Goal: Check status: Check status

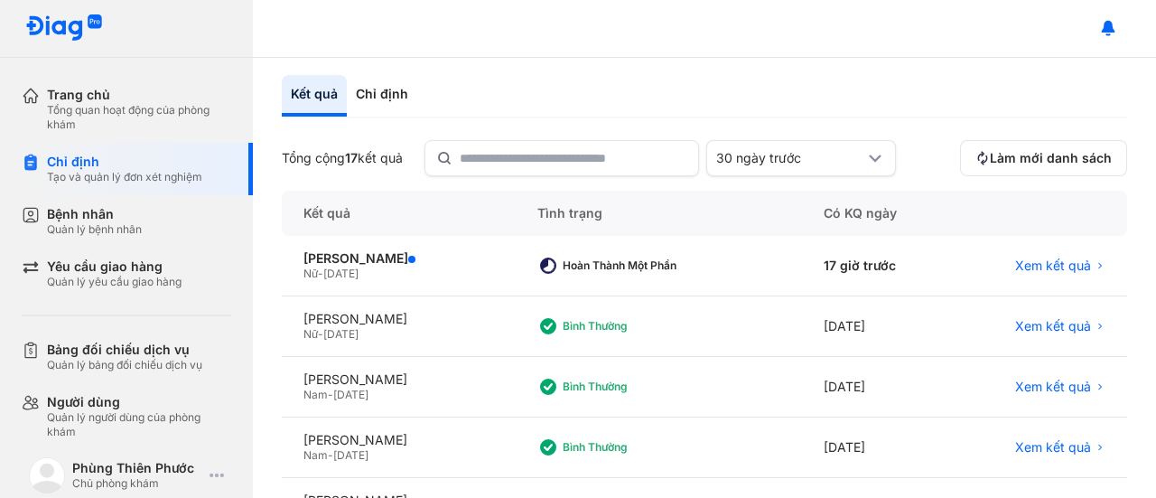
scroll to position [70, 0]
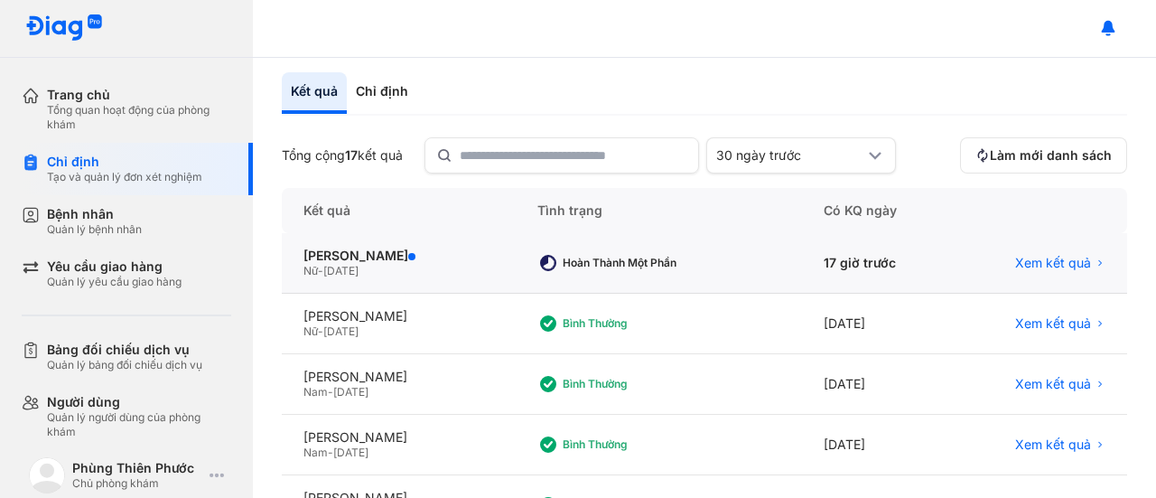
click at [452, 266] on div "Nữ - 10/07/1937" at bounding box center [398, 271] width 191 height 14
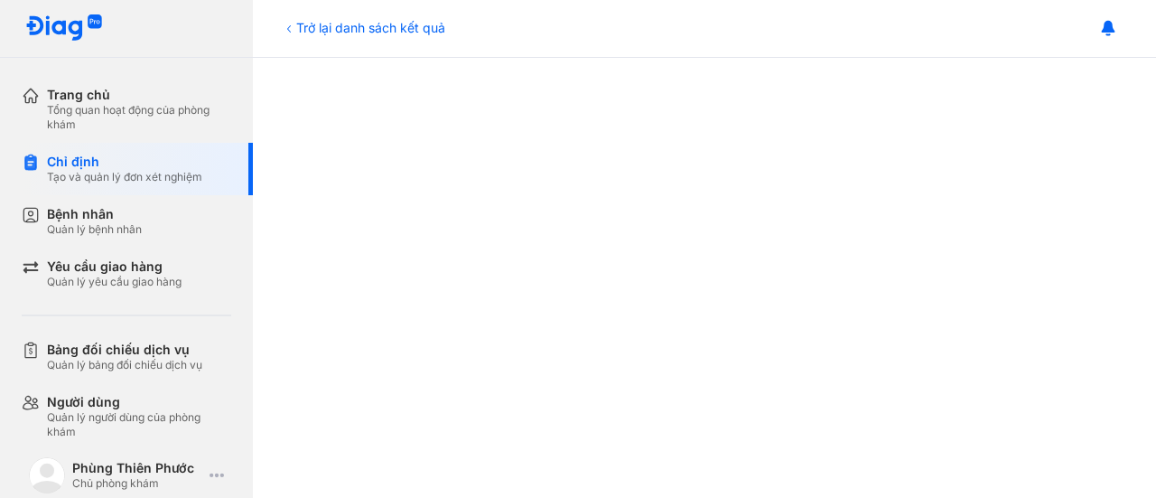
scroll to position [484, 0]
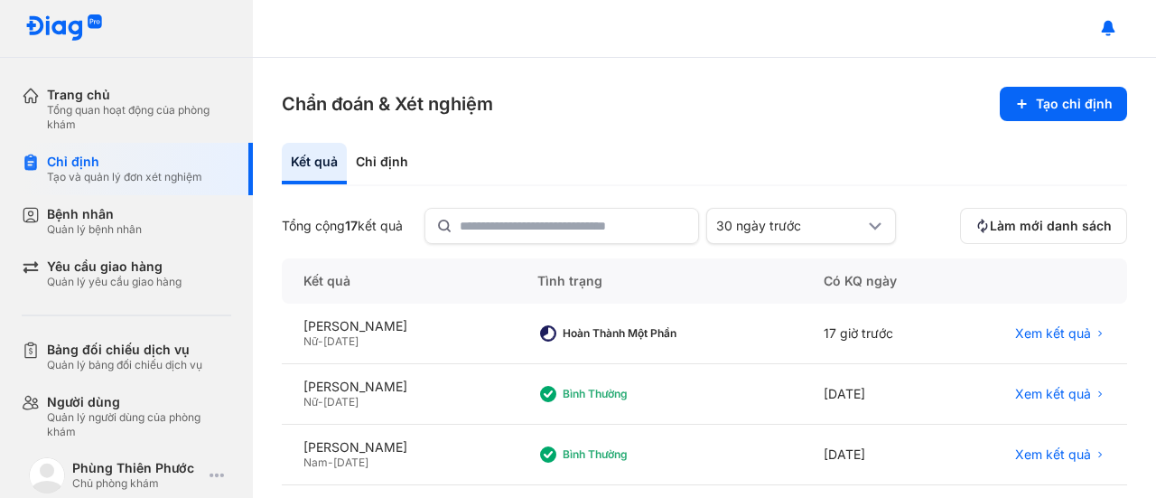
click at [494, 344] on div "Nữ - [DATE]" at bounding box center [398, 341] width 191 height 14
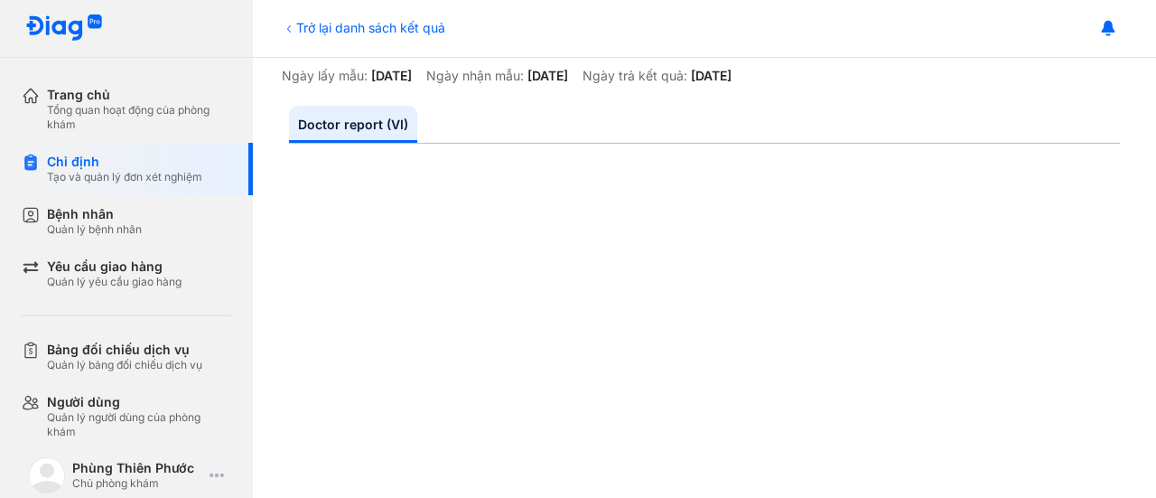
scroll to position [159, 0]
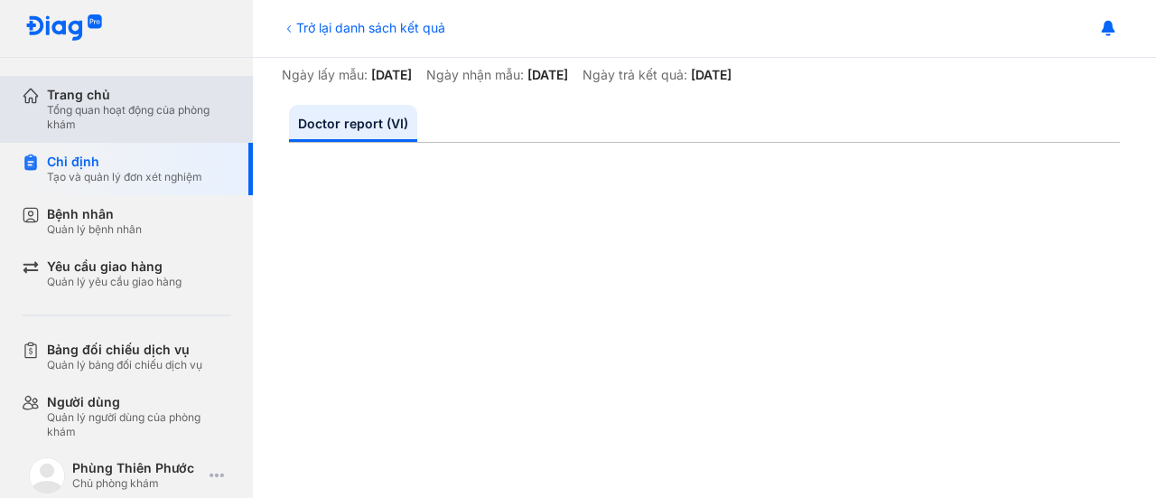
click at [177, 125] on div "Tổng quan hoạt động của phòng khám" at bounding box center [139, 117] width 184 height 29
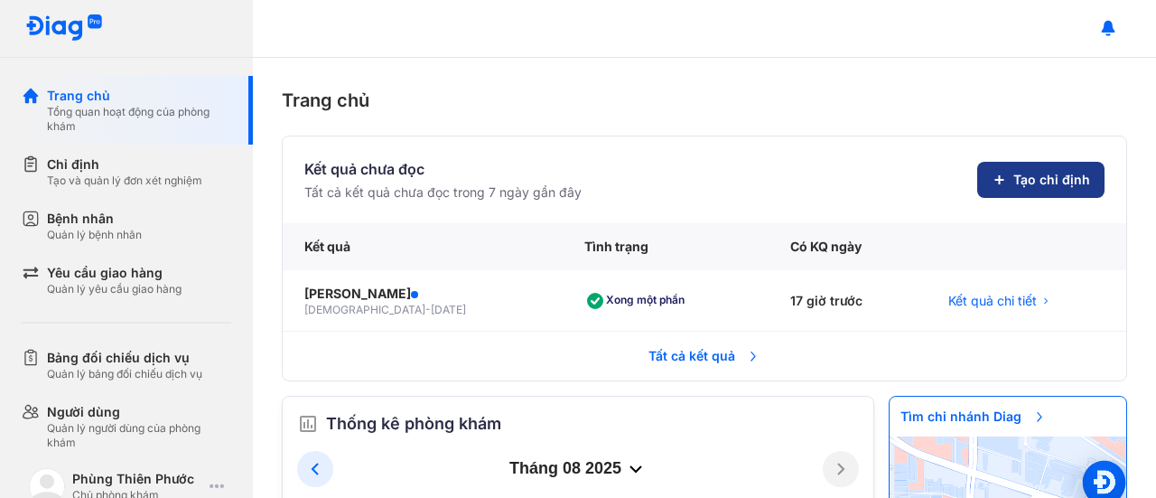
click at [1013, 172] on span "Tạo chỉ định" at bounding box center [1051, 180] width 77 height 18
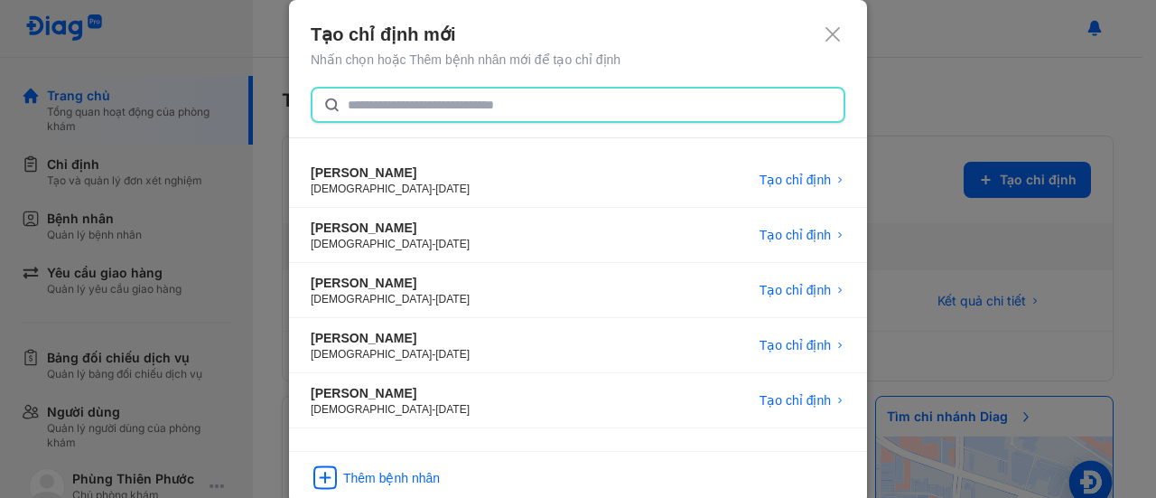
click at [591, 100] on input "text" at bounding box center [590, 105] width 485 height 33
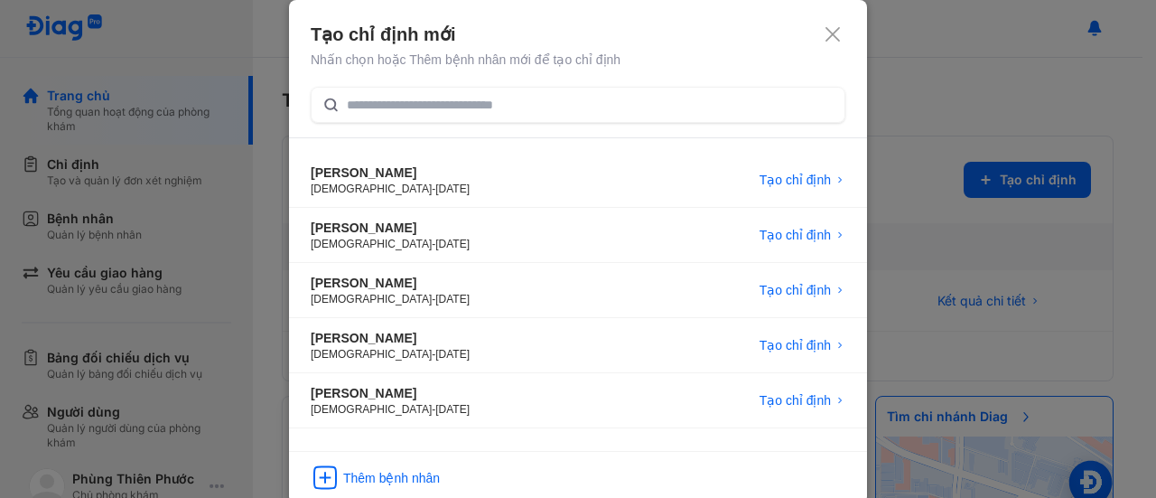
click at [827, 33] on icon at bounding box center [833, 34] width 18 height 18
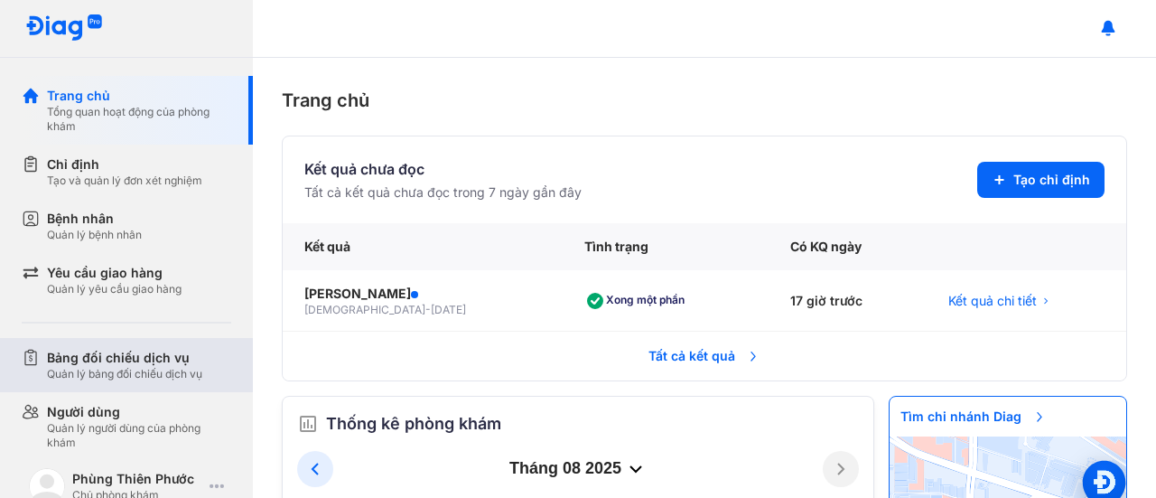
click at [115, 382] on div "Bảng đối chiếu dịch vụ Quản lý bảng đối chiếu dịch vụ" at bounding box center [137, 365] width 231 height 54
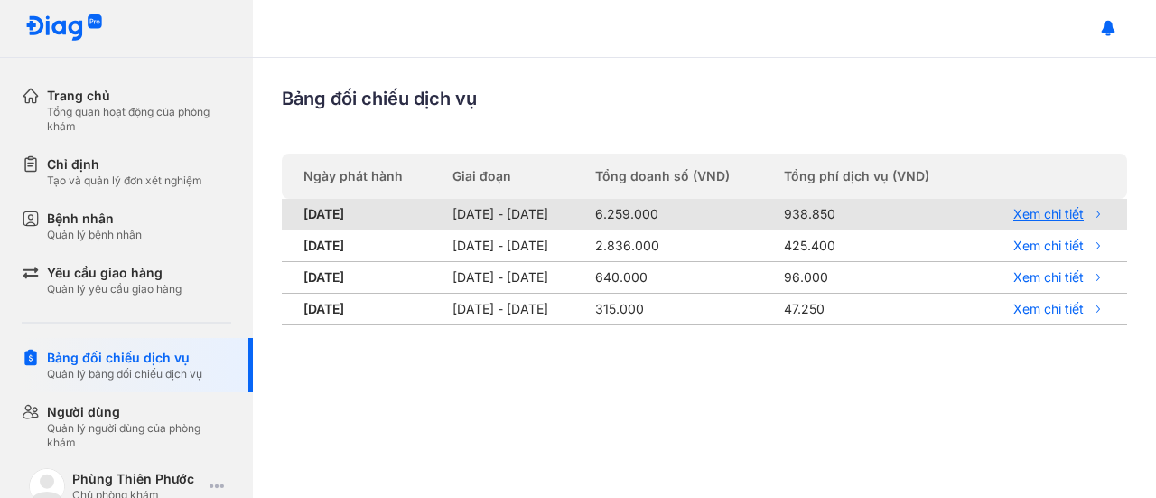
click at [1032, 212] on link "Xem chi tiết" at bounding box center [1046, 214] width 118 height 16
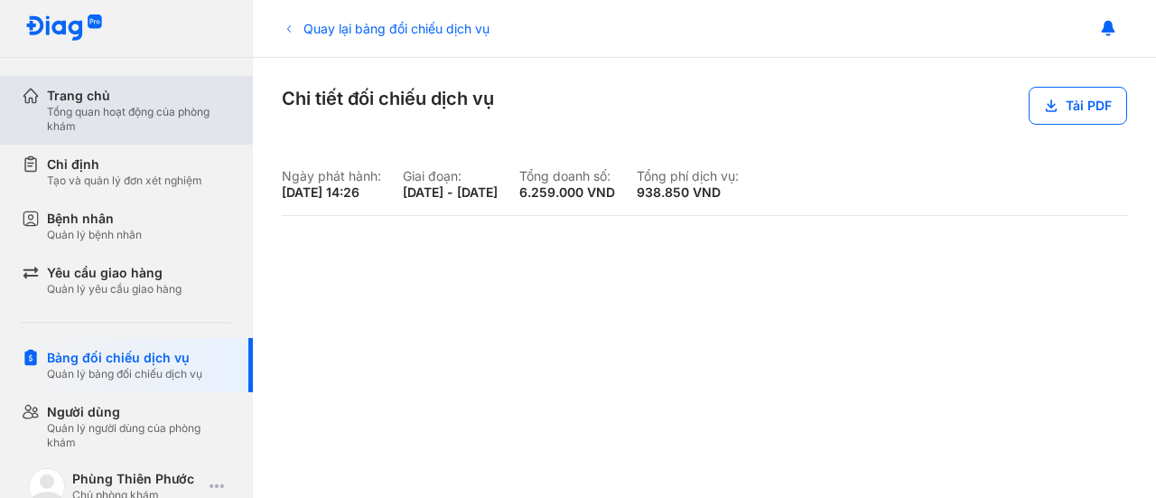
click at [174, 115] on div "Tổng quan hoạt động của phòng khám" at bounding box center [139, 119] width 184 height 29
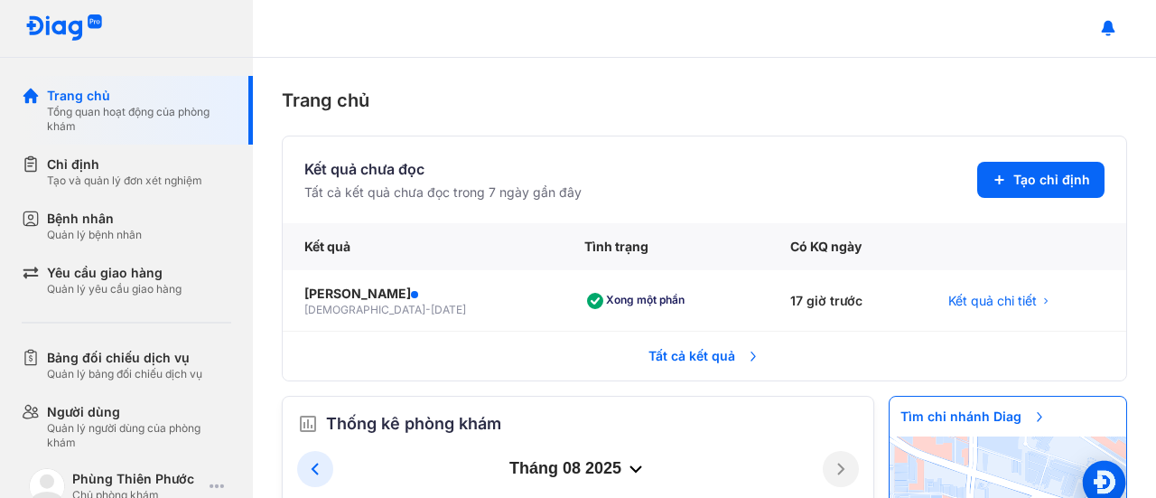
click at [674, 361] on span "Tất cả kết quả" at bounding box center [705, 356] width 134 height 40
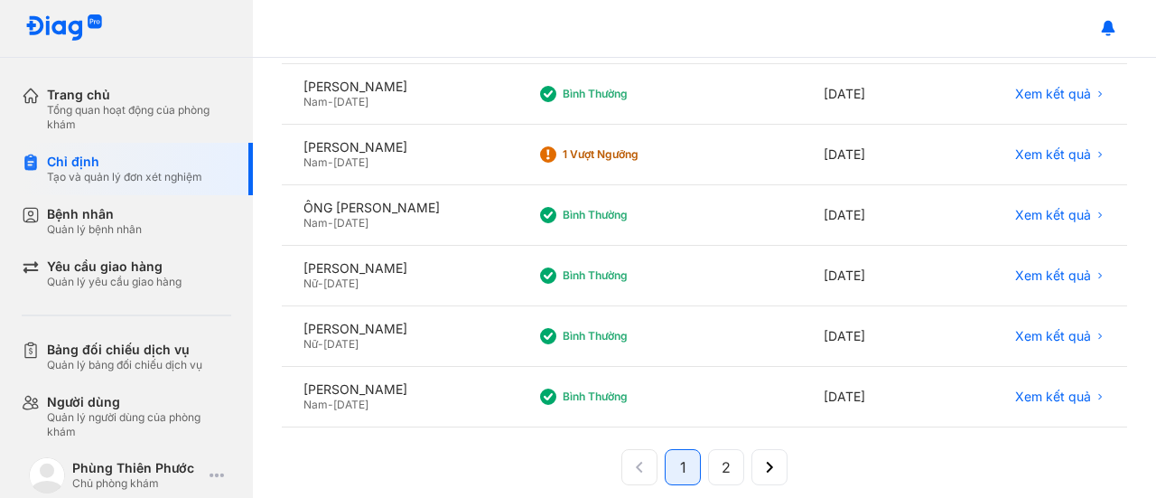
scroll to position [501, 0]
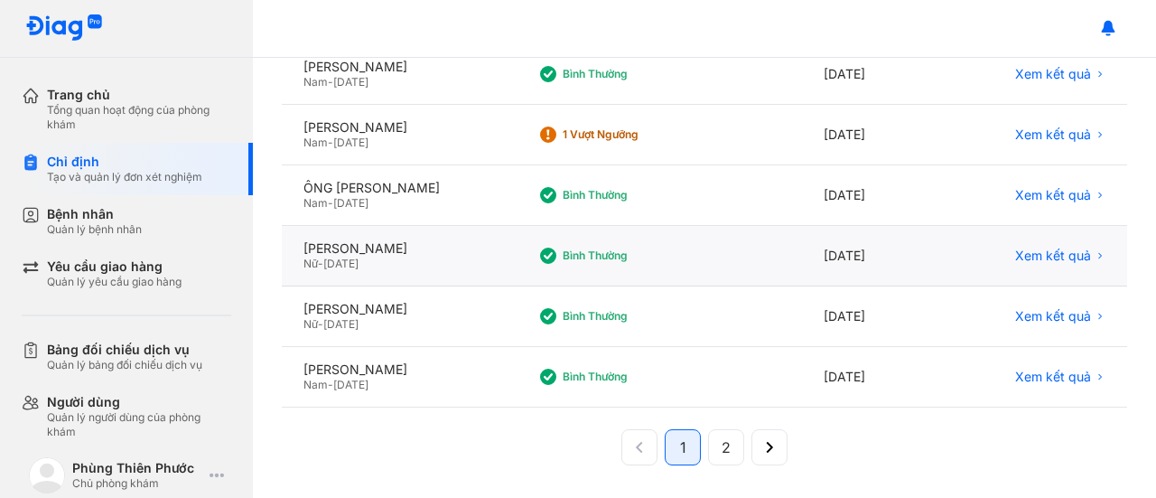
click at [591, 268] on div "Bình thường" at bounding box center [659, 256] width 286 height 61
